Goal: Task Accomplishment & Management: Use online tool/utility

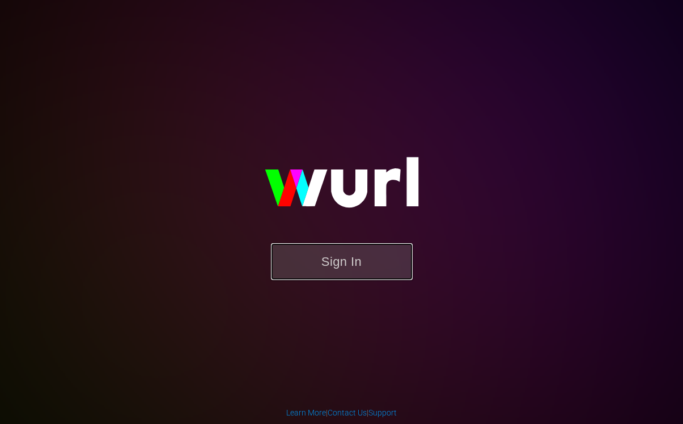
click at [350, 273] on button "Sign In" at bounding box center [342, 261] width 142 height 37
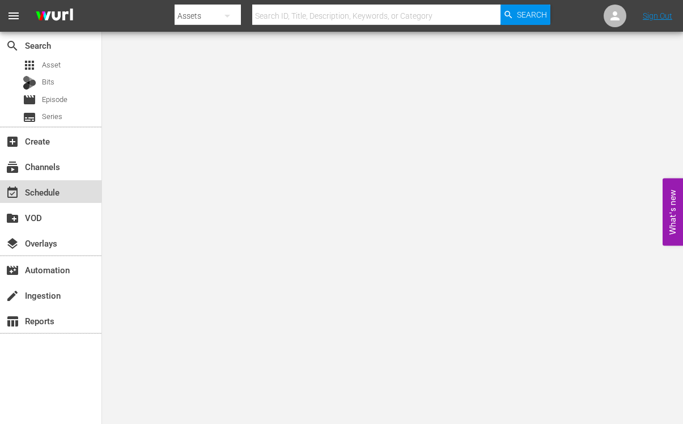
click at [31, 189] on div "event_available Schedule" at bounding box center [32, 190] width 64 height 10
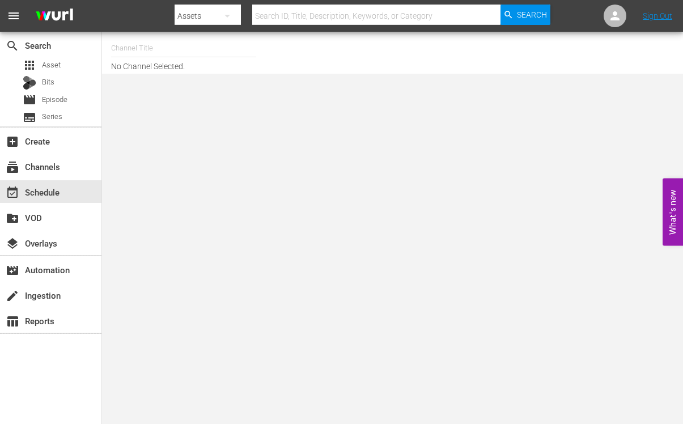
click at [146, 45] on input "text" at bounding box center [183, 48] width 145 height 27
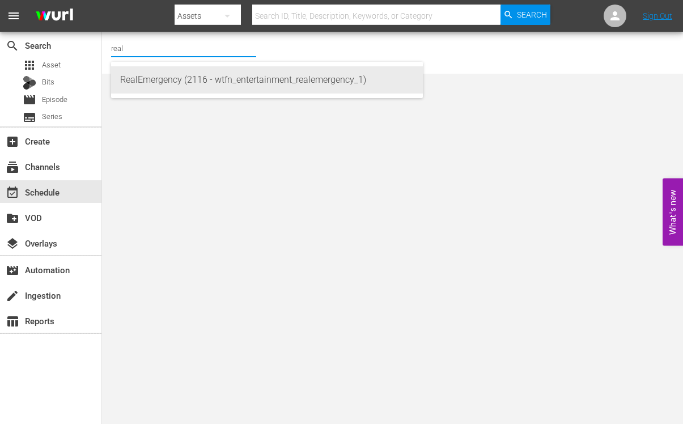
click at [150, 75] on div "RealEmergency (2116 - wtfn_entertainment_realemergency_1)" at bounding box center [267, 79] width 294 height 27
type input "RealEmergency (2116 - wtfn_entertainment_realemergency_1)"
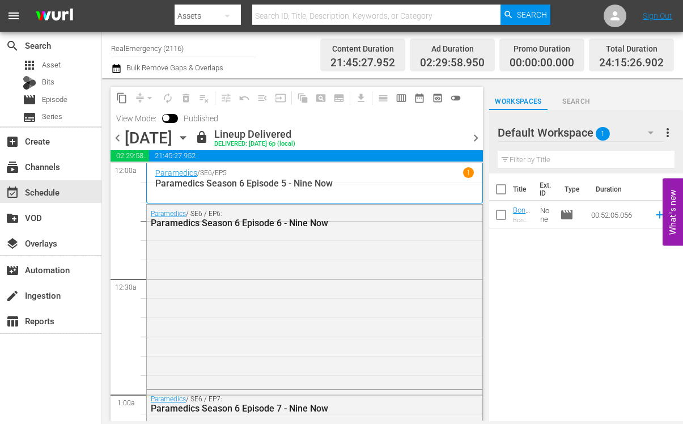
click at [185, 138] on icon "button" at bounding box center [182, 138] width 5 height 3
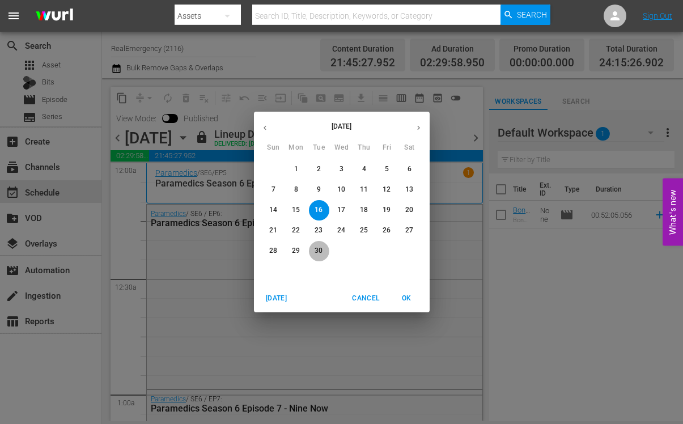
click at [315, 251] on p "30" at bounding box center [319, 251] width 8 height 10
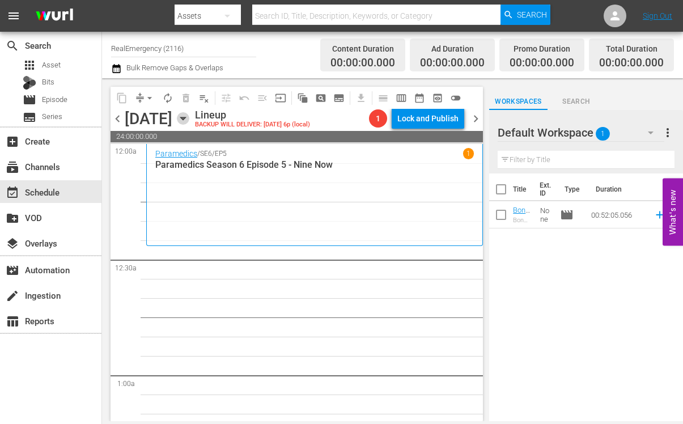
click at [189, 116] on icon "button" at bounding box center [183, 118] width 12 height 12
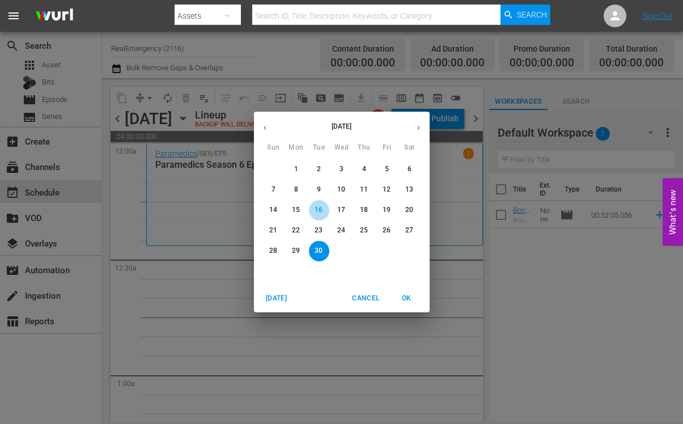
click at [320, 206] on p "16" at bounding box center [319, 210] width 8 height 10
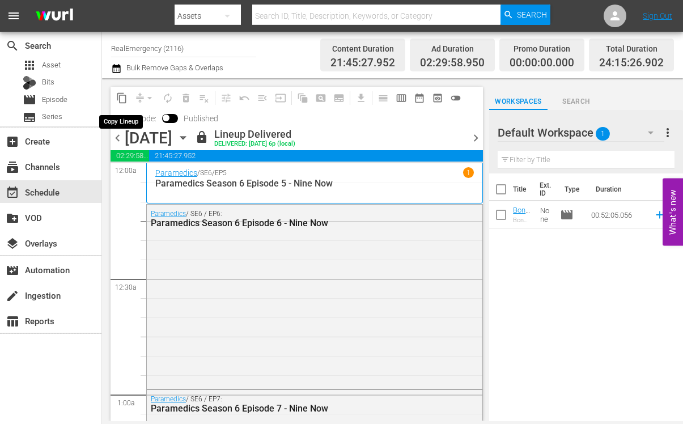
click at [124, 98] on span "content_copy" at bounding box center [121, 97] width 11 height 11
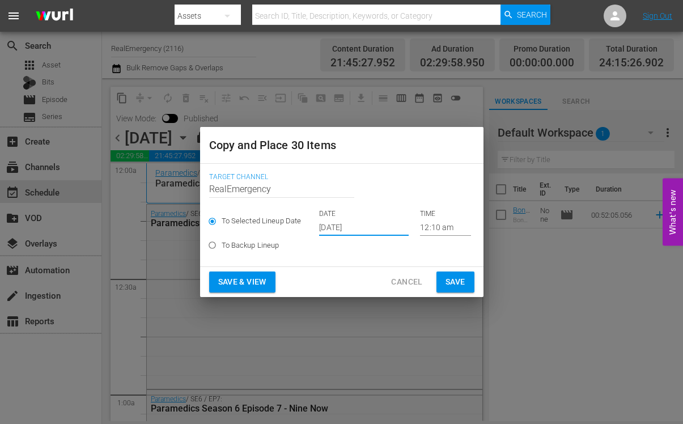
drag, startPoint x: 373, startPoint y: 226, endPoint x: 304, endPoint y: 225, distance: 69.2
click at [304, 225] on div "To Selected Lineup Date DATE [DATE] TIME 12:10 am" at bounding box center [341, 222] width 265 height 27
click at [369, 221] on input "[DATE]" at bounding box center [364, 227] width 90 height 17
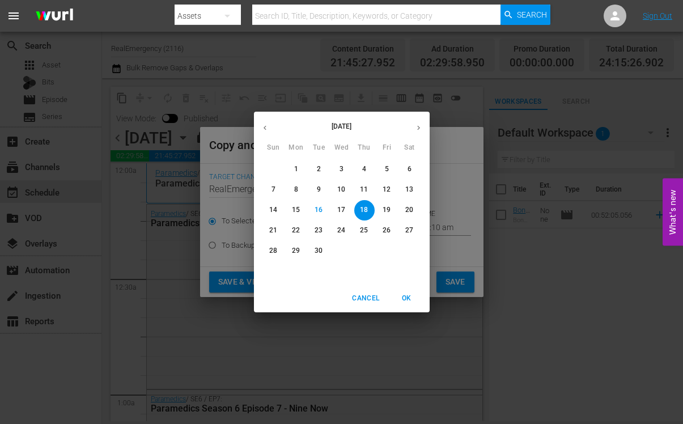
click at [316, 250] on p "30" at bounding box center [319, 251] width 8 height 10
type input "[DATE]"
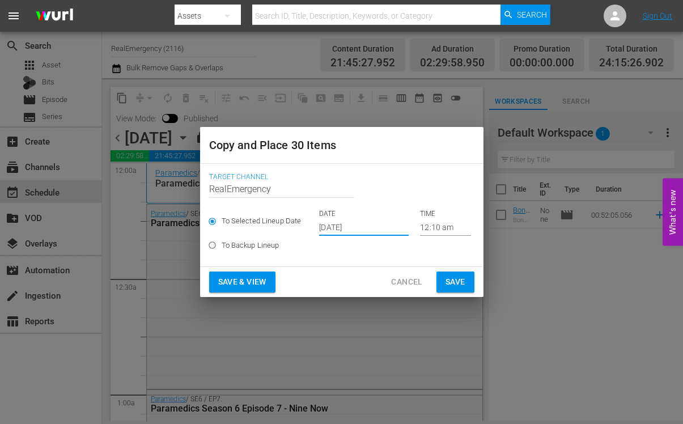
click at [239, 281] on span "Save & View" at bounding box center [242, 282] width 48 height 14
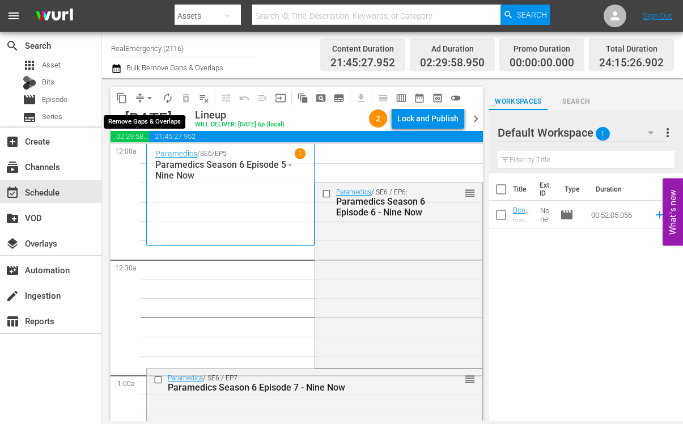
click at [152, 98] on span "arrow_drop_down" at bounding box center [149, 97] width 11 height 11
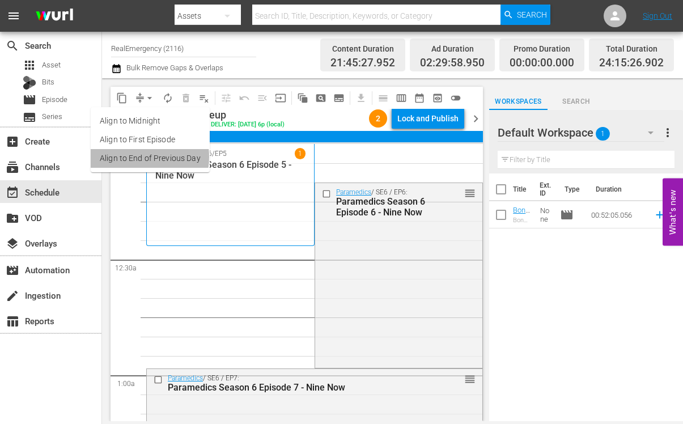
click at [129, 157] on li "Align to End of Previous Day" at bounding box center [150, 158] width 119 height 19
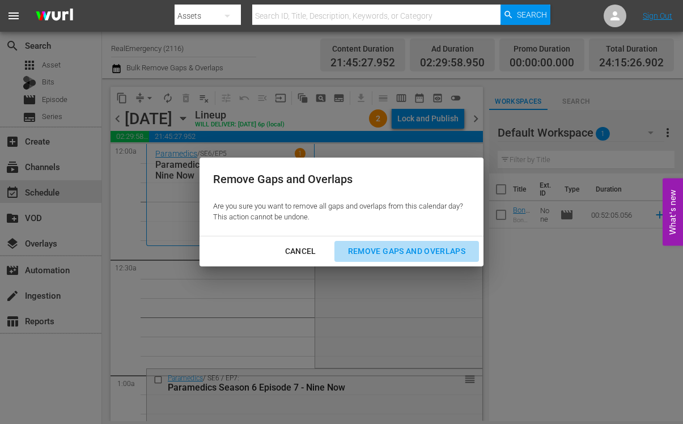
click at [374, 246] on div "Remove Gaps and Overlaps" at bounding box center [407, 251] width 136 height 14
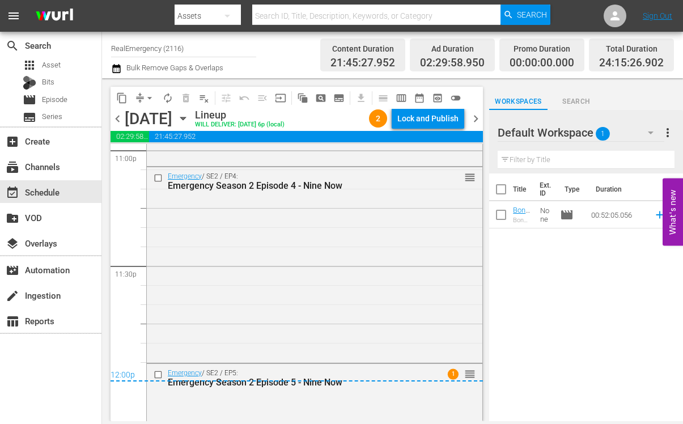
scroll to position [5437, 0]
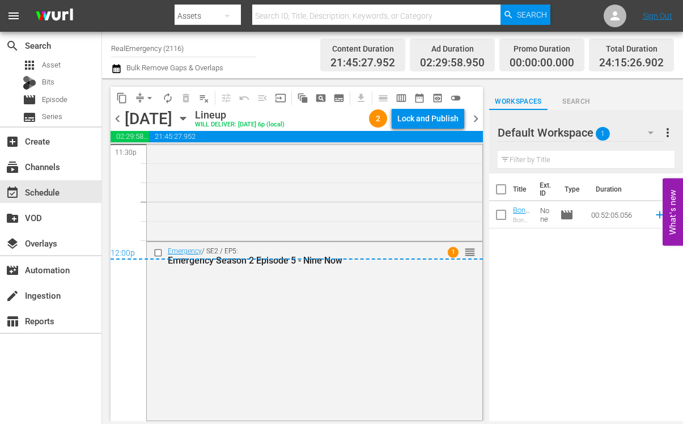
click at [476, 119] on span "chevron_right" at bounding box center [476, 119] width 14 height 14
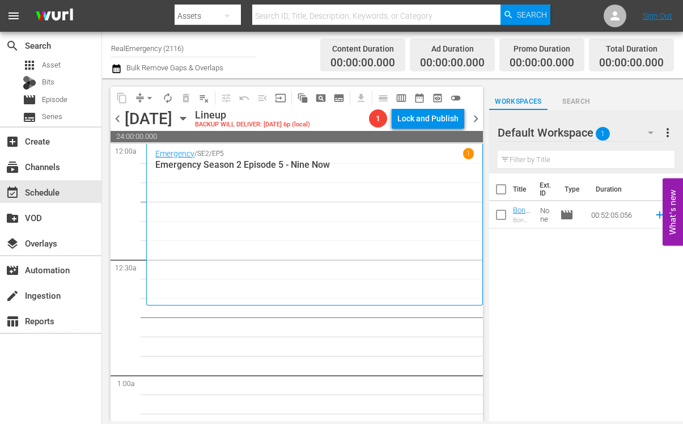
click at [189, 115] on icon "button" at bounding box center [183, 118] width 12 height 12
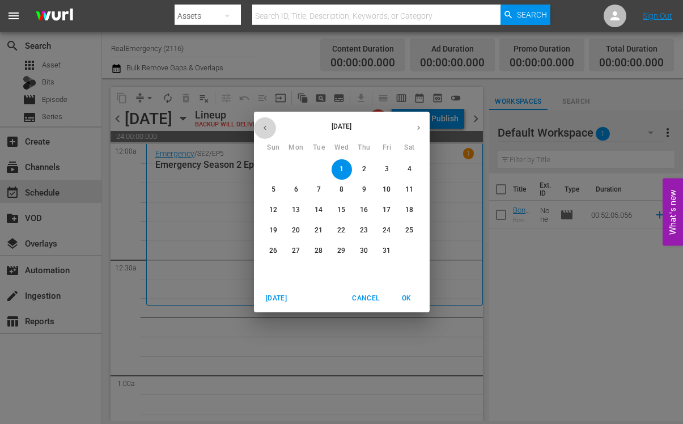
click at [267, 131] on icon "button" at bounding box center [265, 128] width 9 height 9
click at [339, 208] on p "17" at bounding box center [341, 210] width 8 height 10
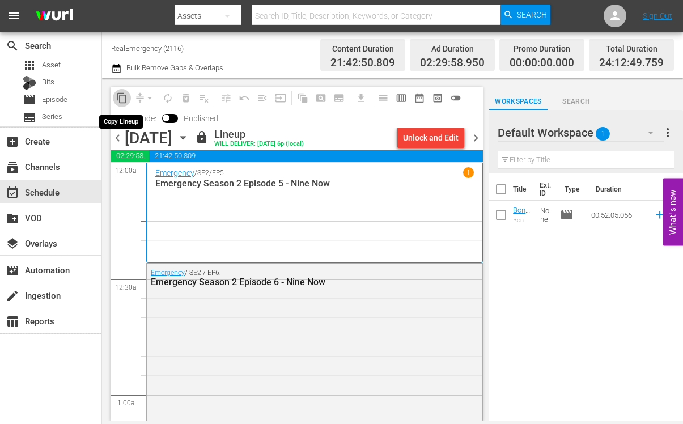
click at [122, 95] on span "content_copy" at bounding box center [121, 97] width 11 height 11
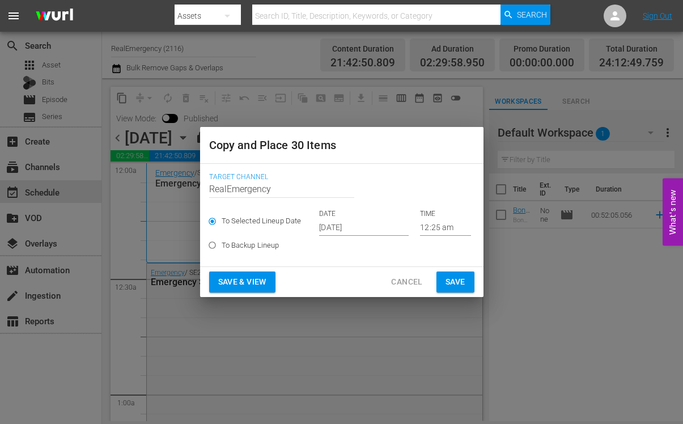
click at [371, 227] on input "[DATE]" at bounding box center [364, 227] width 90 height 17
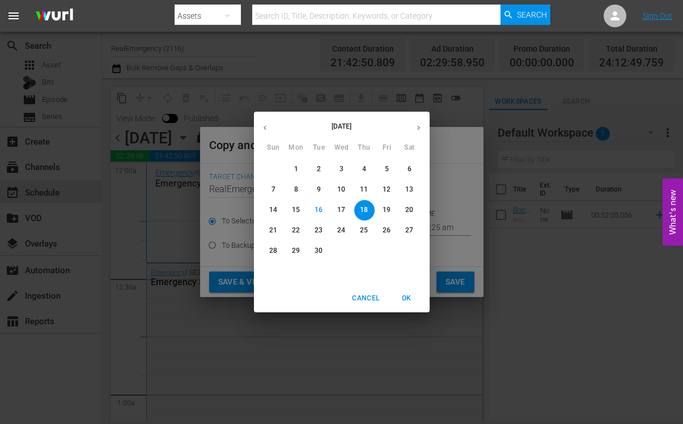
click at [418, 128] on icon "button" at bounding box center [419, 128] width 9 height 9
click at [343, 169] on p "1" at bounding box center [342, 169] width 4 height 10
type input "[DATE]"
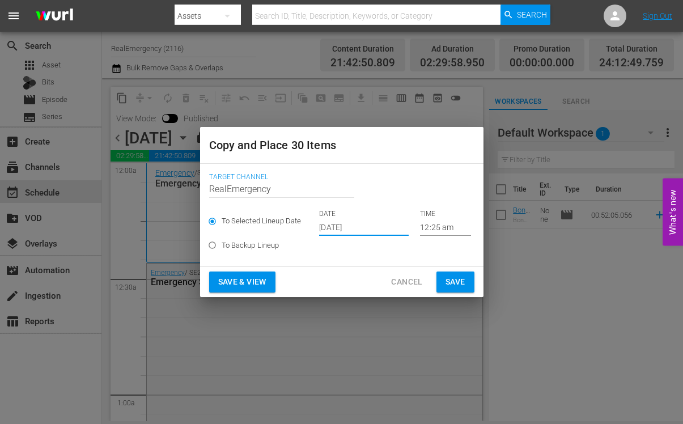
click at [240, 280] on span "Save & View" at bounding box center [242, 282] width 48 height 14
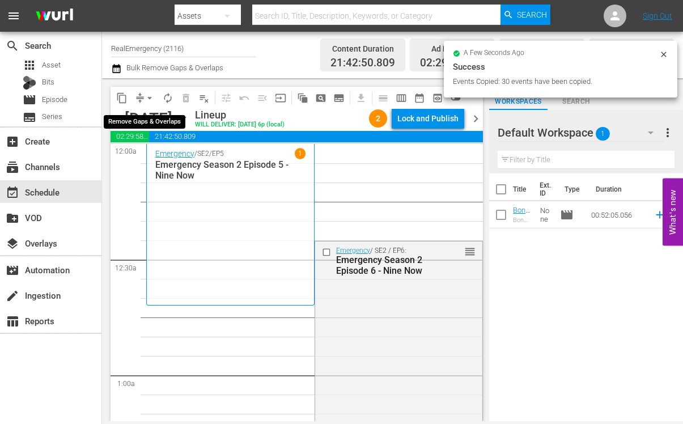
click at [150, 98] on span "arrow_drop_down" at bounding box center [149, 97] width 11 height 11
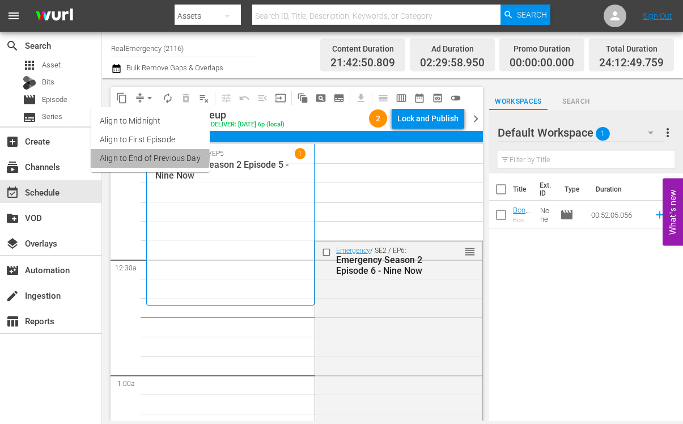
click at [138, 157] on li "Align to End of Previous Day" at bounding box center [150, 158] width 119 height 19
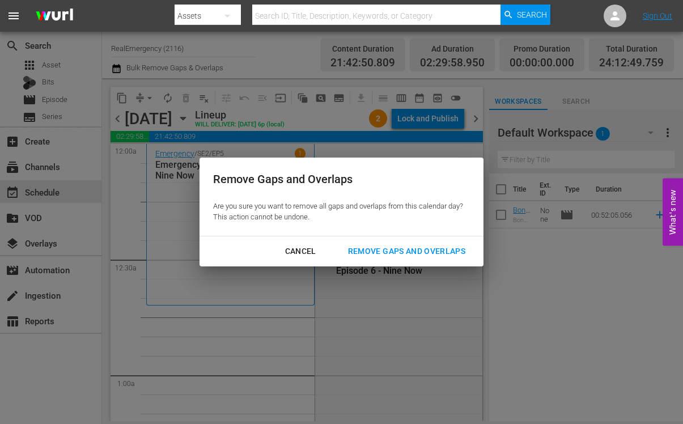
drag, startPoint x: 413, startPoint y: 251, endPoint x: 379, endPoint y: 254, distance: 34.2
click at [413, 251] on div "Remove Gaps and Overlaps" at bounding box center [407, 251] width 136 height 14
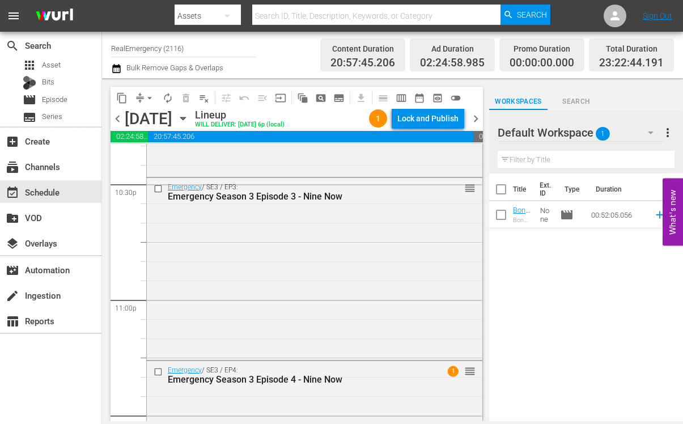
scroll to position [5294, 0]
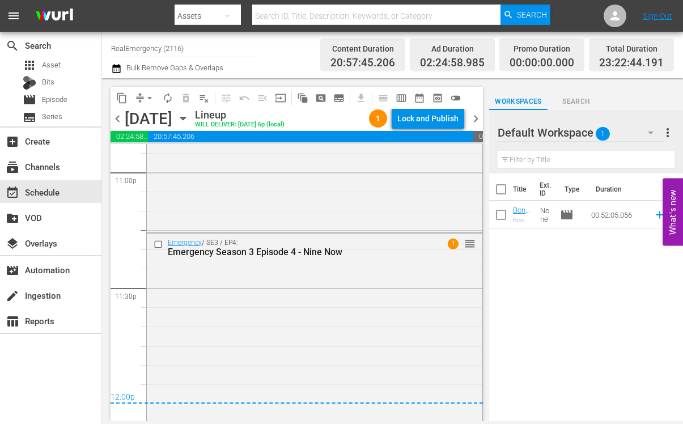
click at [472, 117] on span "chevron_right" at bounding box center [476, 119] width 14 height 14
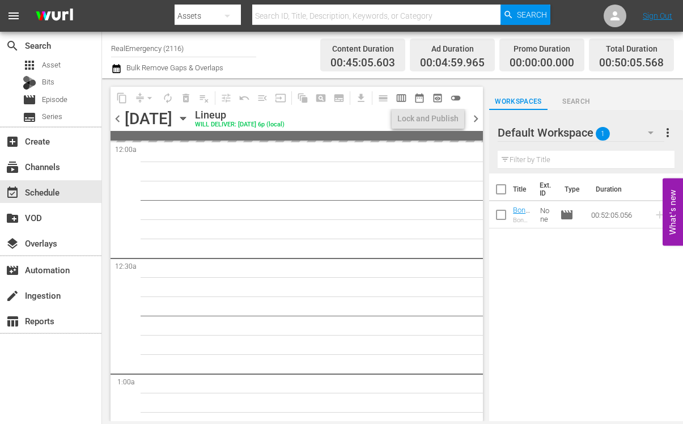
click at [120, 120] on span "chevron_left" at bounding box center [118, 119] width 14 height 14
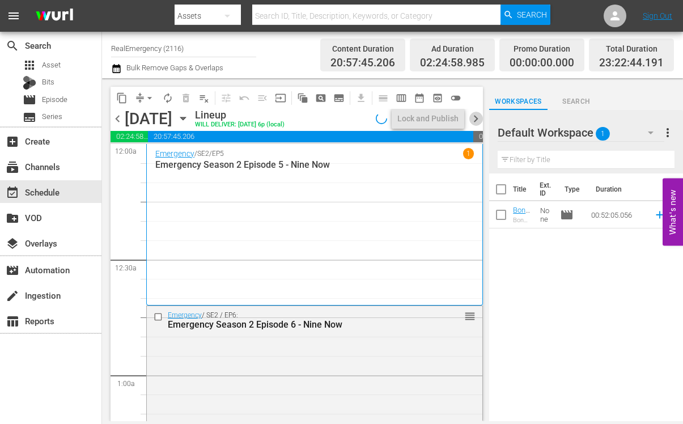
click at [476, 117] on span "chevron_right" at bounding box center [476, 119] width 14 height 14
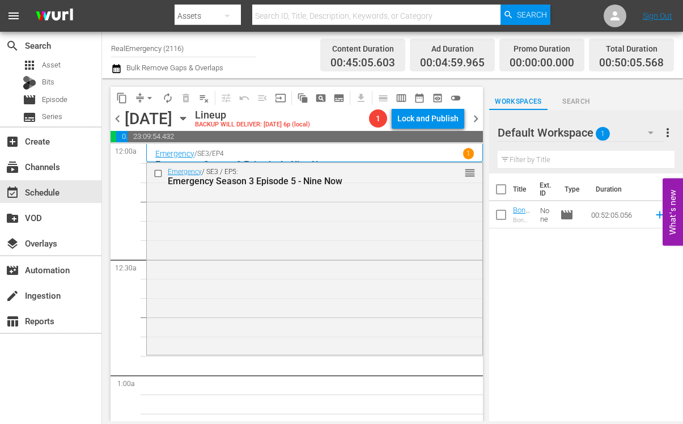
click at [189, 116] on icon "button" at bounding box center [183, 118] width 12 height 12
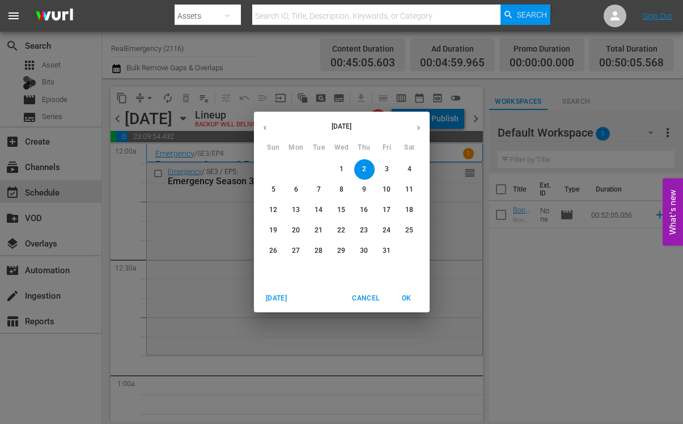
drag, startPoint x: 286, startPoint y: 120, endPoint x: 267, endPoint y: 123, distance: 20.1
click at [311, 123] on div "[DATE]" at bounding box center [342, 128] width 176 height 22
click at [268, 124] on icon "button" at bounding box center [265, 128] width 9 height 9
click at [363, 209] on p "18" at bounding box center [364, 210] width 8 height 10
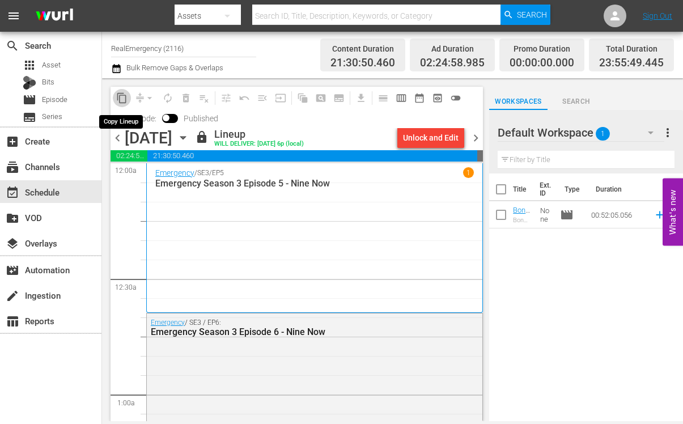
click at [122, 98] on span "content_copy" at bounding box center [121, 97] width 11 height 11
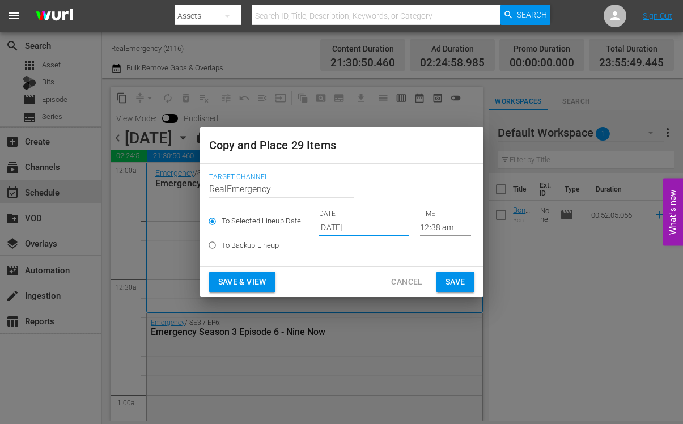
click at [369, 226] on input "[DATE]" at bounding box center [364, 227] width 90 height 17
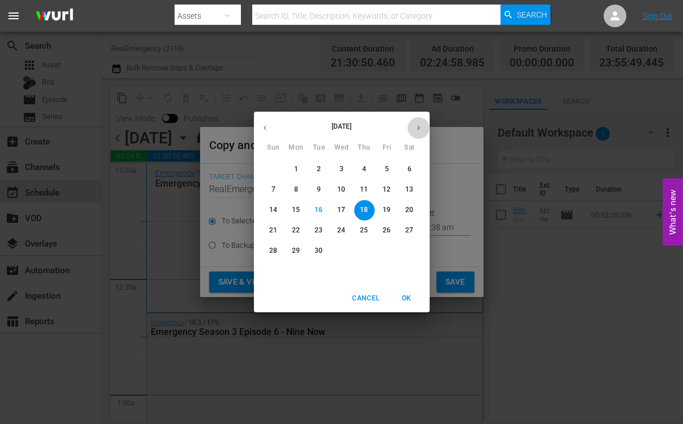
drag, startPoint x: 419, startPoint y: 129, endPoint x: 408, endPoint y: 132, distance: 11.3
click at [419, 129] on icon "button" at bounding box center [419, 128] width 9 height 9
click at [365, 168] on p "2" at bounding box center [364, 169] width 4 height 10
type input "[DATE]"
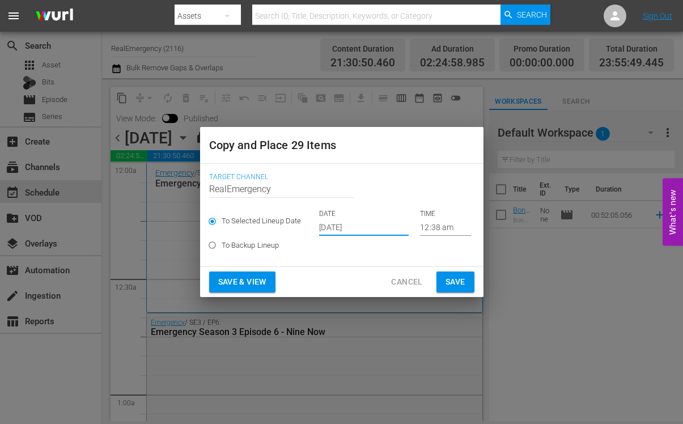
click at [236, 280] on span "Save & View" at bounding box center [242, 282] width 48 height 14
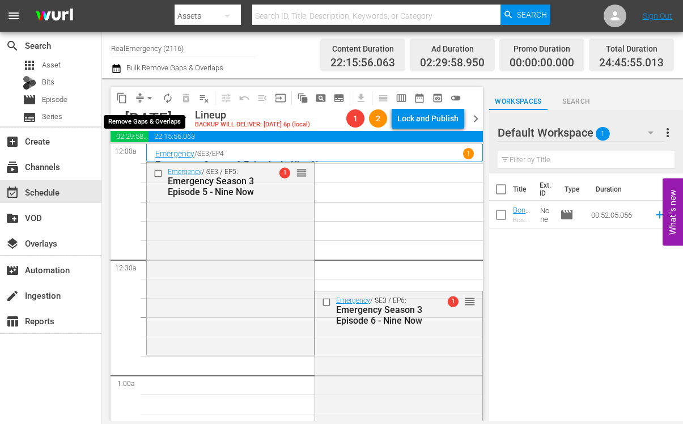
click at [147, 98] on span "arrow_drop_down" at bounding box center [149, 97] width 11 height 11
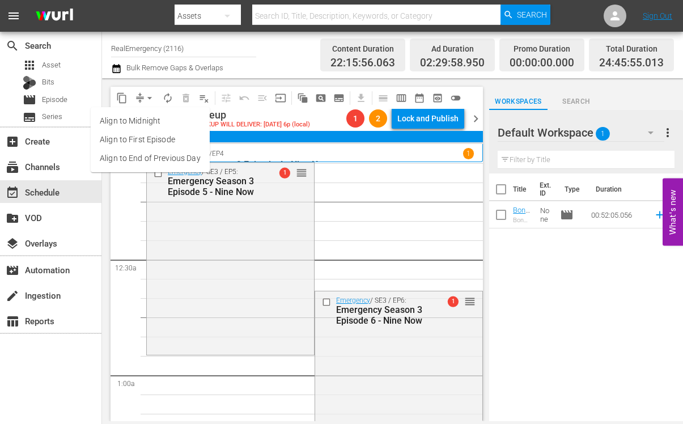
click at [126, 137] on li "Align to First Episode" at bounding box center [150, 139] width 119 height 19
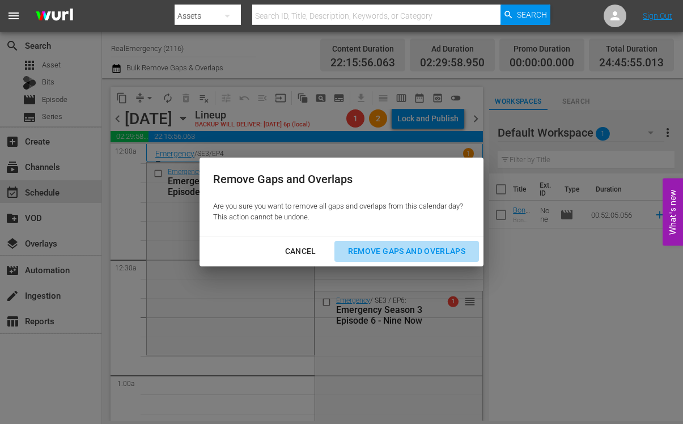
click at [386, 247] on div "Remove Gaps and Overlaps" at bounding box center [407, 251] width 136 height 14
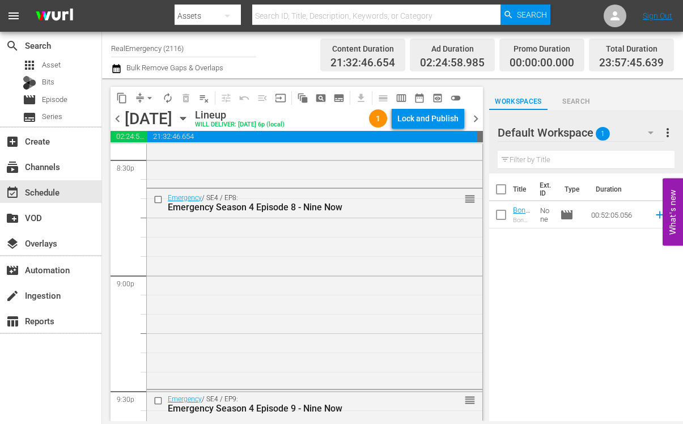
scroll to position [5285, 0]
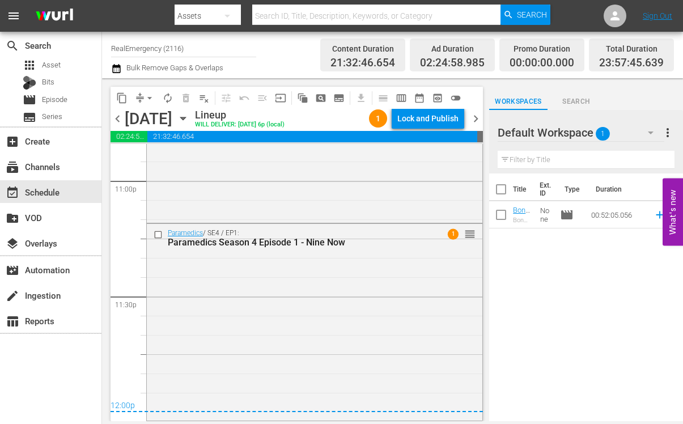
click at [480, 117] on span "chevron_right" at bounding box center [476, 119] width 14 height 14
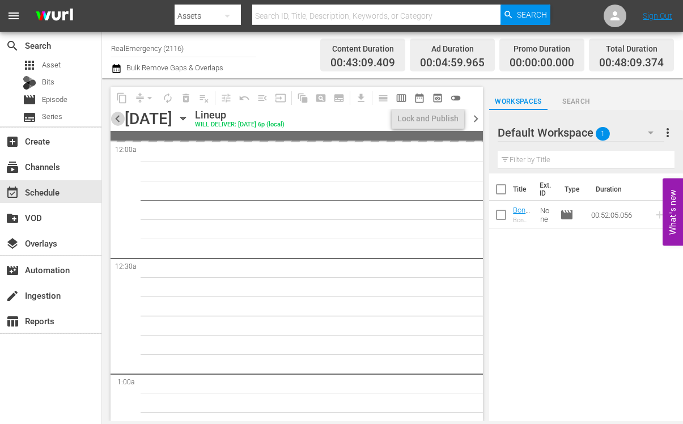
click at [119, 116] on span "chevron_left" at bounding box center [118, 119] width 14 height 14
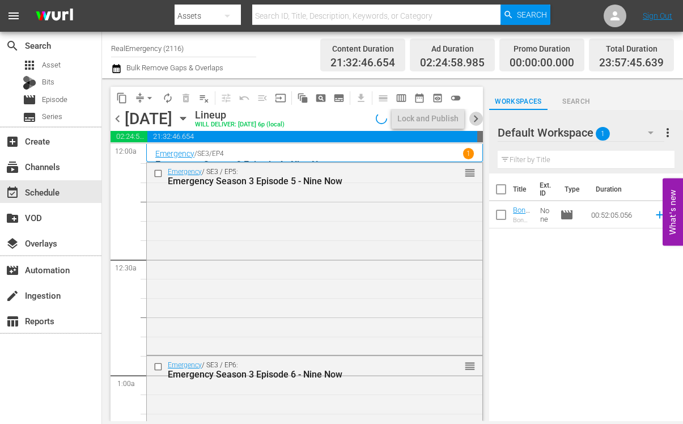
drag, startPoint x: 480, startPoint y: 119, endPoint x: 464, endPoint y: 127, distance: 17.8
click at [480, 119] on span "chevron_right" at bounding box center [476, 119] width 14 height 14
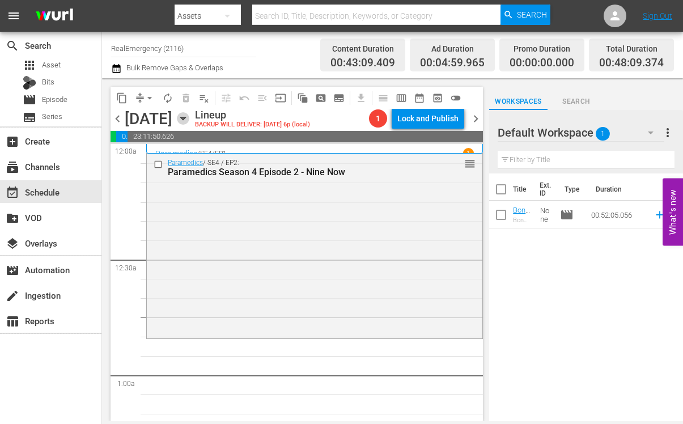
click at [189, 115] on icon "button" at bounding box center [183, 118] width 12 height 12
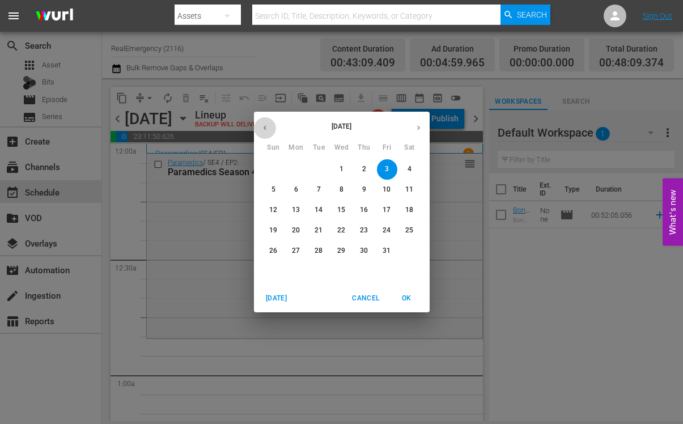
click at [270, 124] on button "button" at bounding box center [265, 128] width 22 height 22
click at [387, 211] on p "19" at bounding box center [387, 210] width 8 height 10
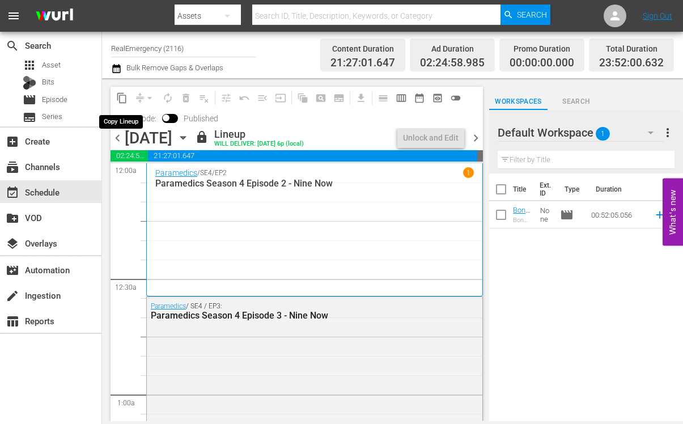
click at [122, 96] on span "content_copy" at bounding box center [121, 97] width 11 height 11
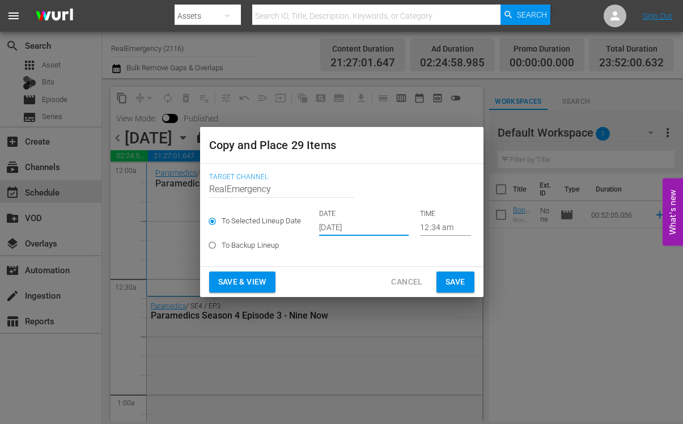
click at [377, 226] on input "[DATE]" at bounding box center [364, 227] width 90 height 17
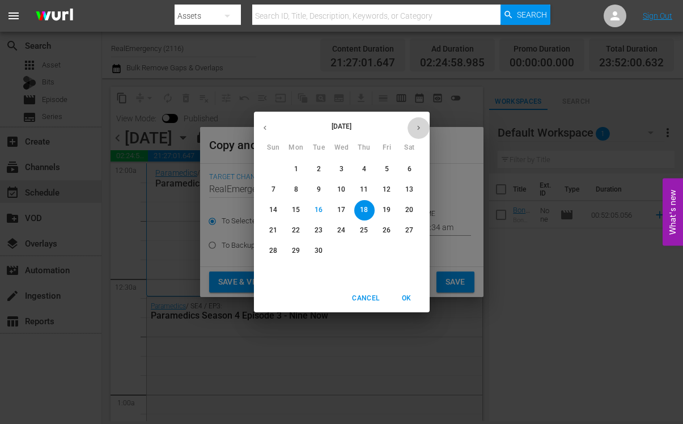
click at [418, 124] on icon "button" at bounding box center [419, 128] width 9 height 9
click at [392, 167] on span "3" at bounding box center [387, 169] width 20 height 10
type input "[DATE]"
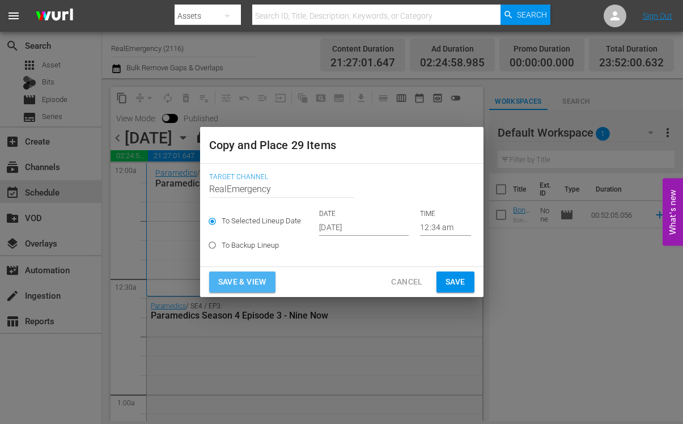
click at [243, 278] on span "Save & View" at bounding box center [242, 282] width 48 height 14
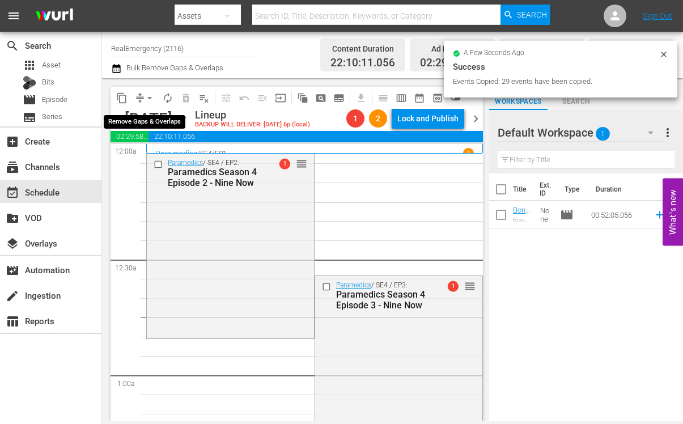
click at [151, 96] on span "arrow_drop_down" at bounding box center [149, 97] width 11 height 11
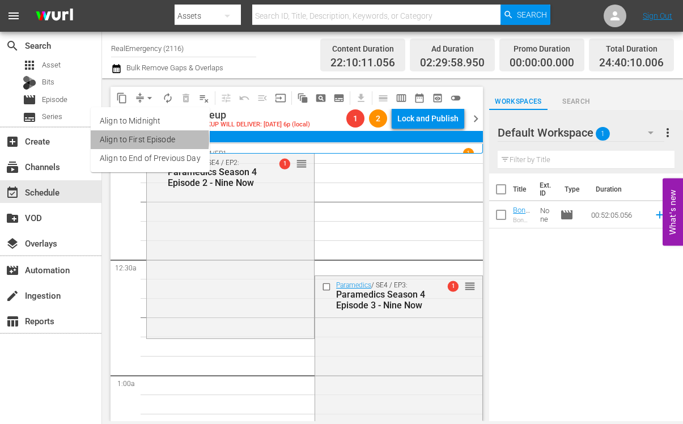
click at [122, 139] on li "Align to First Episode" at bounding box center [150, 139] width 119 height 19
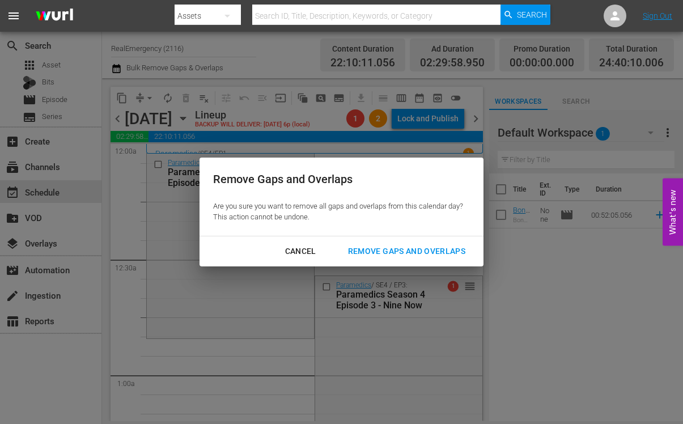
drag, startPoint x: 433, startPoint y: 250, endPoint x: 425, endPoint y: 255, distance: 9.1
click at [433, 250] on div "Remove Gaps and Overlaps" at bounding box center [407, 251] width 136 height 14
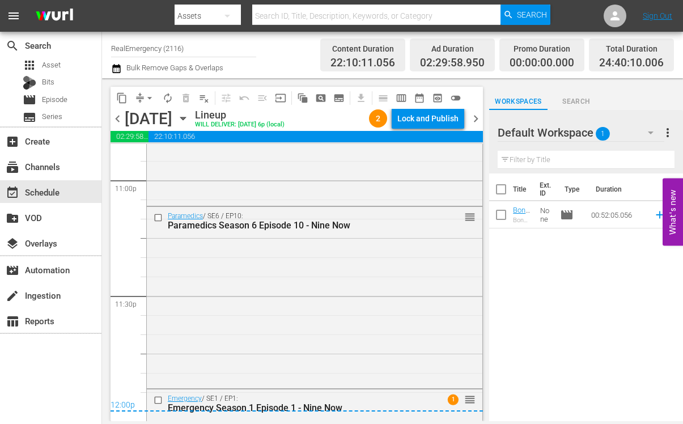
scroll to position [5439, 0]
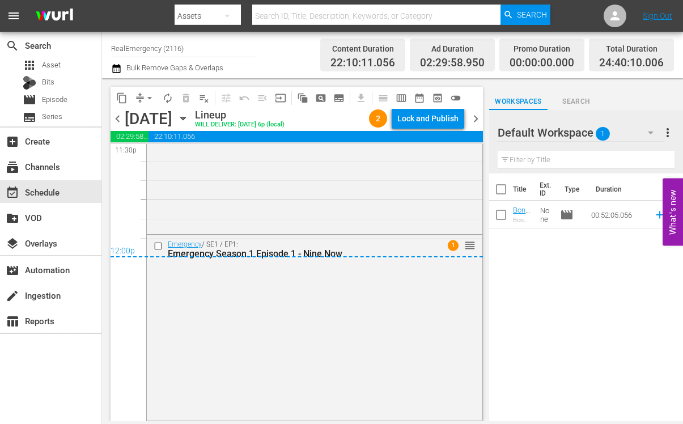
click at [477, 117] on span "chevron_right" at bounding box center [476, 119] width 14 height 14
